Goal: Task Accomplishment & Management: Manage account settings

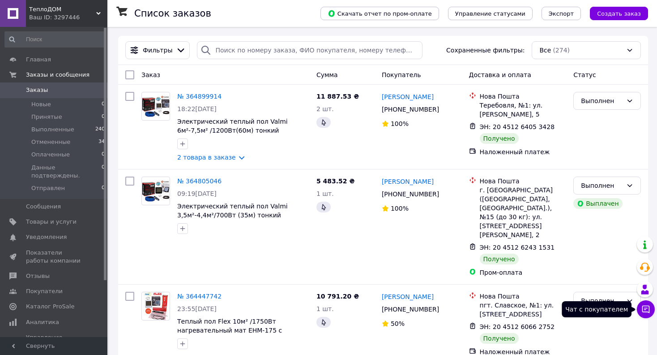
click at [644, 309] on icon at bounding box center [647, 309] width 8 height 8
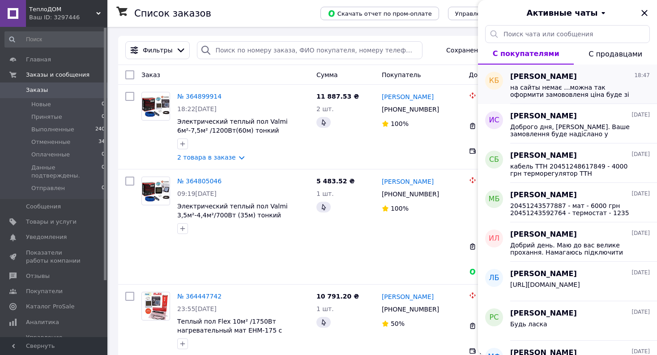
click at [596, 86] on span "на сайты немає ...можна так оформити замововленя ціна буде зі знижкою 0.5 м.кв …" at bounding box center [574, 91] width 127 height 14
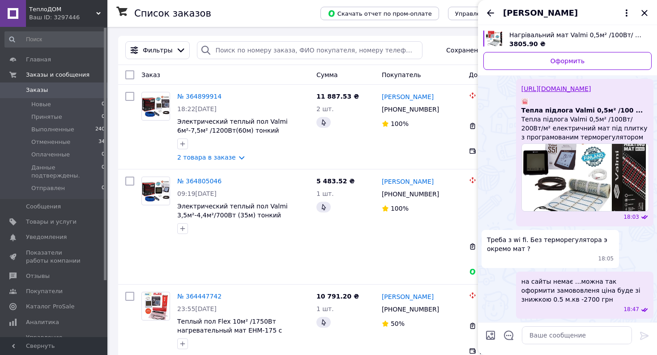
scroll to position [80, 0]
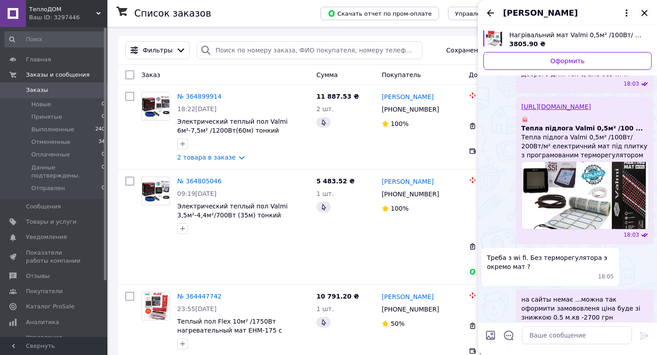
click at [643, 12] on icon "Закрыть" at bounding box center [645, 13] width 11 height 11
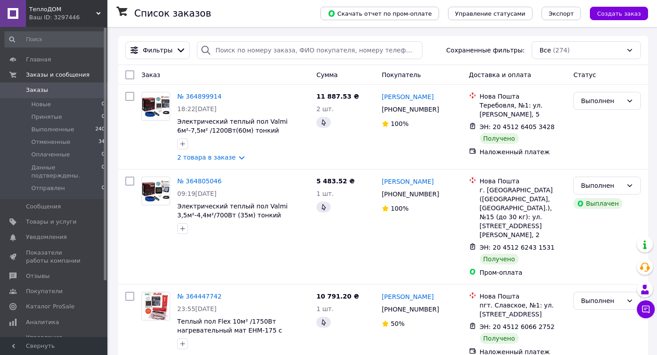
click at [242, 10] on div "Список заказов" at bounding box center [218, 13] width 168 height 27
